Goal: Task Accomplishment & Management: Manage account settings

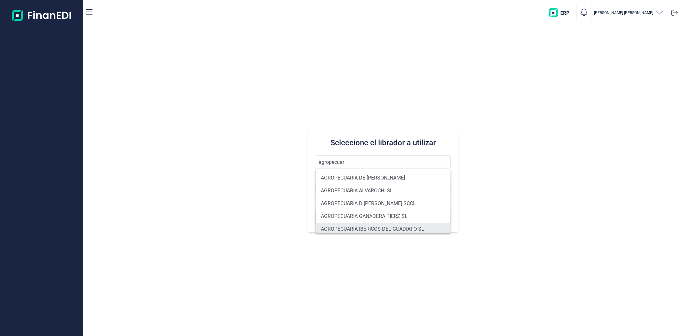
click at [364, 226] on li "AGROPECUARIA IBERICOS DEL GUADIATO SL" at bounding box center [383, 229] width 135 height 13
type input "AGROPECUARIA IBERICOS DEL GUADIATO SL"
type input "B06737332"
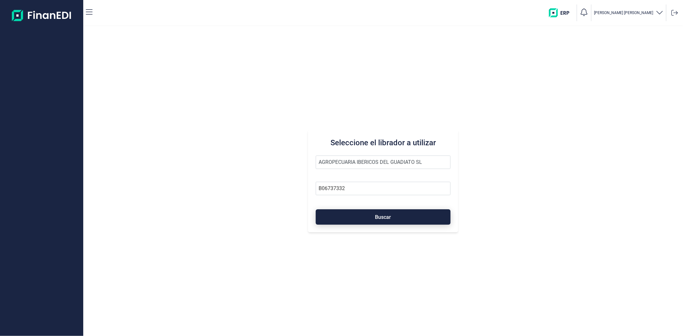
click at [379, 215] on span "Buscar" at bounding box center [383, 217] width 16 height 5
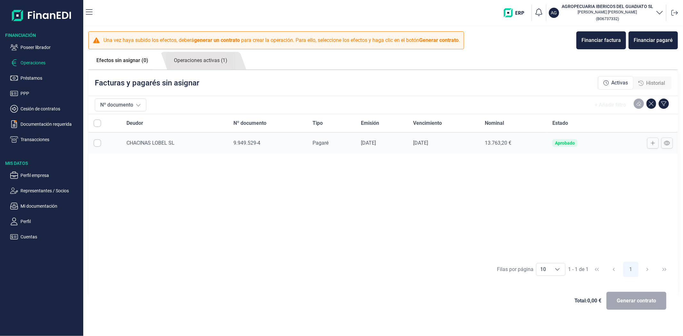
checkbox input "true"
click at [170, 220] on div "Deudor Nº documento Tipo Emisión Vencimiento Nominal Estado CHACINAS [PERSON_NA…" at bounding box center [383, 186] width 590 height 144
click at [36, 177] on p "Perfil empresa" at bounding box center [51, 176] width 60 height 8
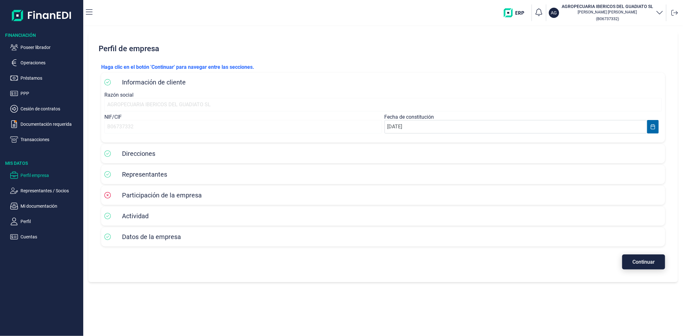
click at [645, 263] on span "Continuar" at bounding box center [644, 262] width 22 height 5
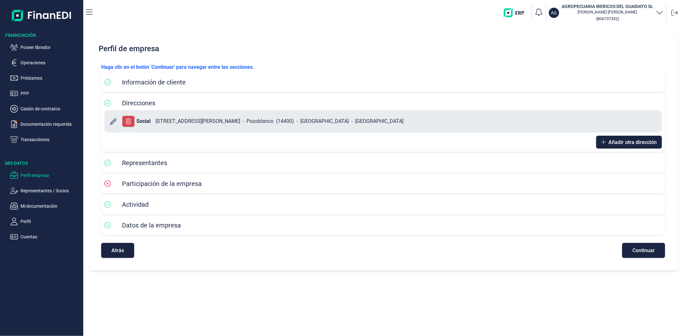
click at [642, 251] on span "Continuar" at bounding box center [644, 250] width 22 height 5
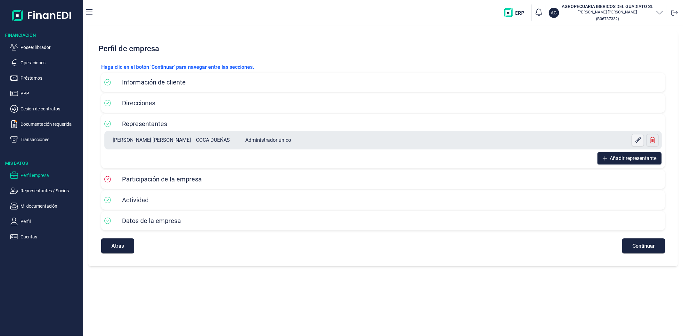
click at [637, 139] on icon at bounding box center [638, 140] width 6 height 6
select select "ES"
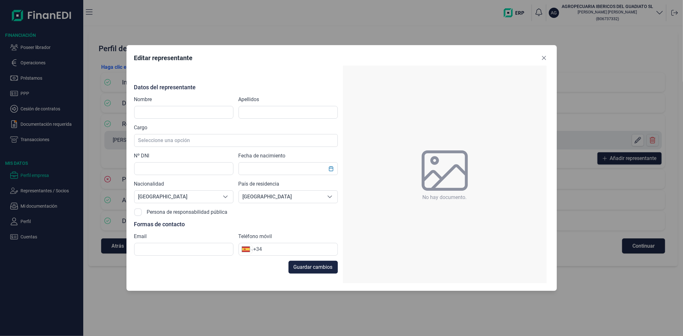
type input "[PERSON_NAME] [PERSON_NAME]"
type input "COCA DUEÑAS"
type input "31008224S"
checkbox input "true"
type input "[EMAIL_ADDRESS][DOMAIN_NAME]"
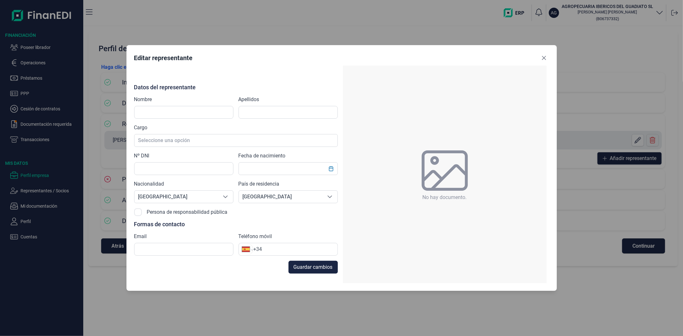
type input "[PHONE_NUMBER]"
type input "[DATE]"
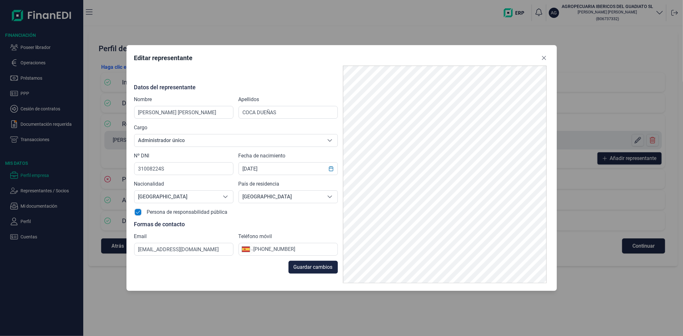
click at [134, 210] on div at bounding box center [138, 213] width 8 height 8
click at [138, 210] on input "checkbox" at bounding box center [138, 213] width 8 height 8
checkbox input "false"
click at [324, 271] on span "Guardar cambios" at bounding box center [313, 268] width 39 height 8
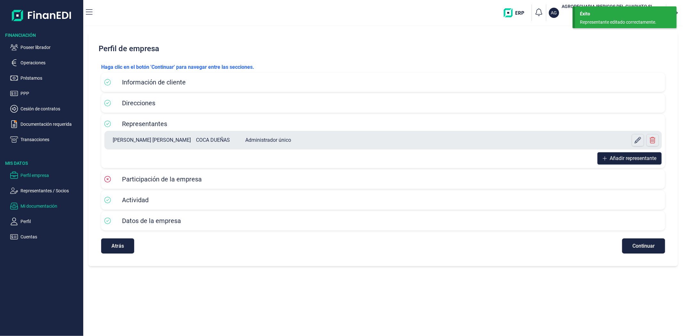
click at [42, 207] on p "Mi documentación" at bounding box center [51, 206] width 60 height 8
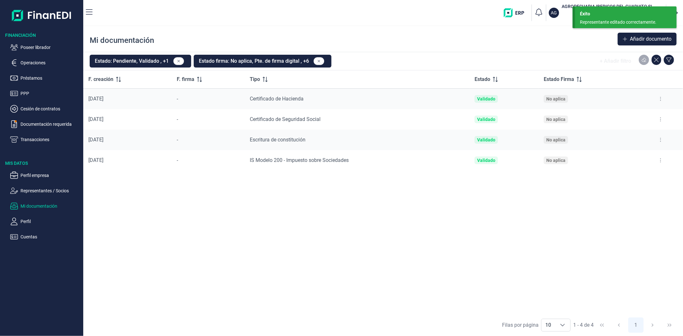
click at [662, 160] on button at bounding box center [661, 160] width 12 height 10
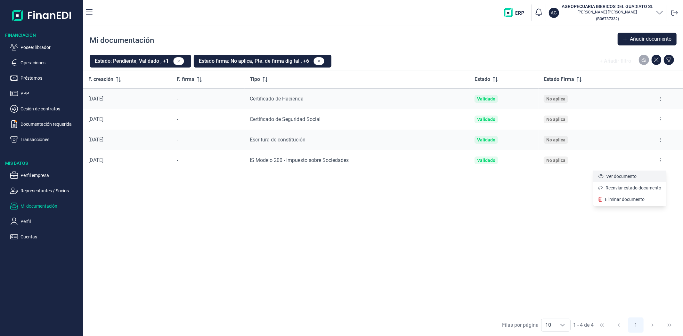
click at [622, 176] on span "Ver documento" at bounding box center [621, 176] width 30 height 6
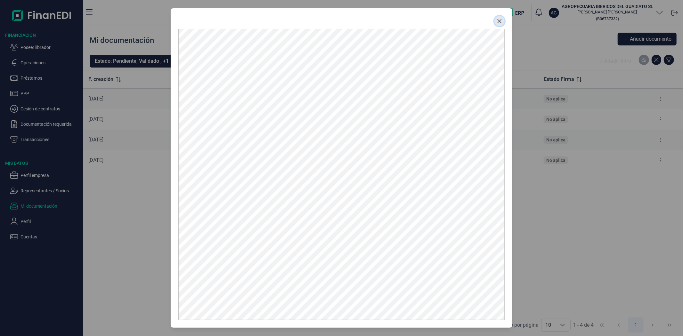
click at [499, 22] on icon "Close" at bounding box center [499, 21] width 5 height 5
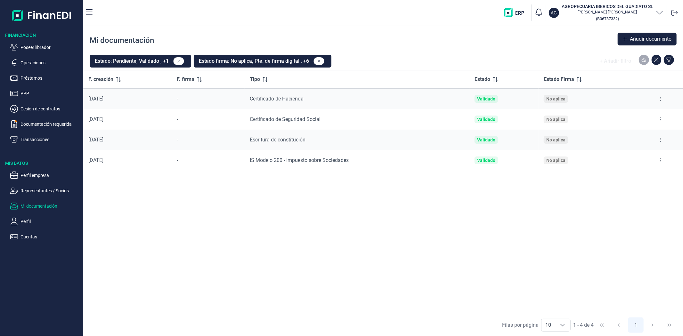
click at [402, 240] on div "F. creación F. firma Tipo Estado Estado Firma [DATE] - Certificado de Hacienda …" at bounding box center [383, 192] width 600 height 244
